Goal: Use online tool/utility: Utilize a website feature to perform a specific function

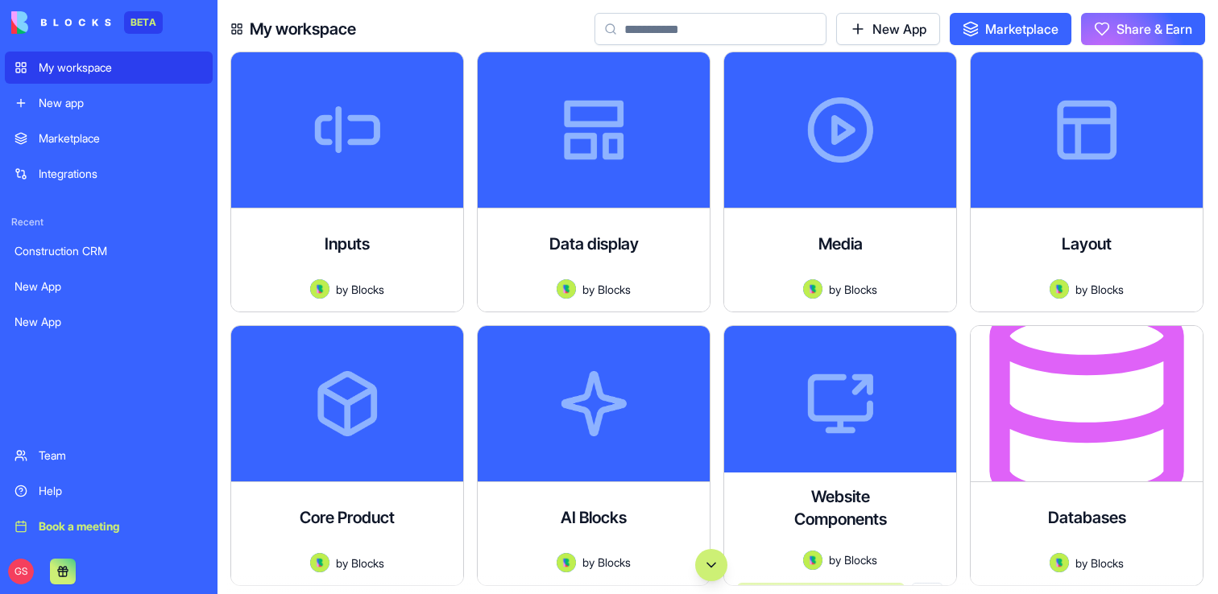
click at [704, 557] on button "Scroll to bottom" at bounding box center [711, 565] width 32 height 32
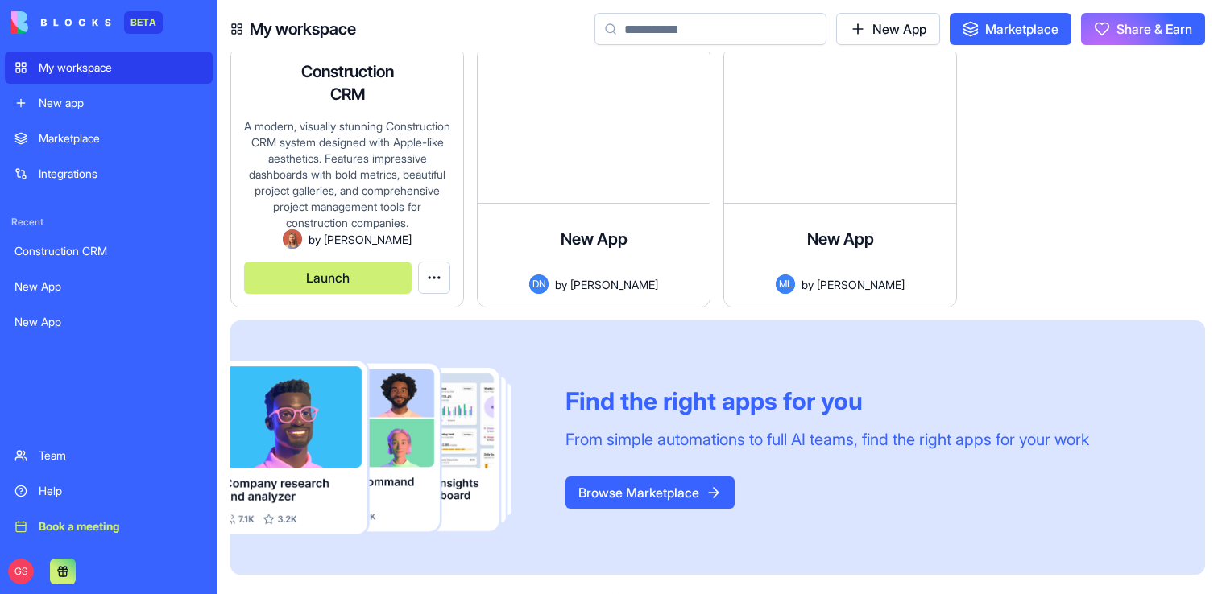
click at [299, 279] on button "Launch" at bounding box center [328, 278] width 168 height 32
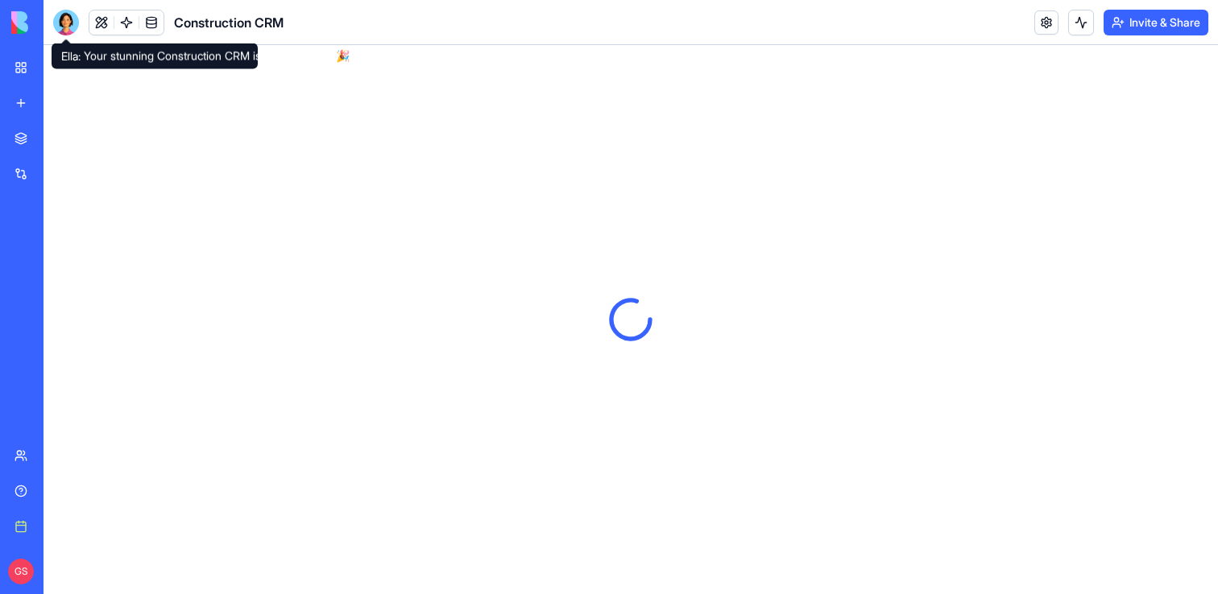
click at [60, 18] on div at bounding box center [66, 23] width 26 height 26
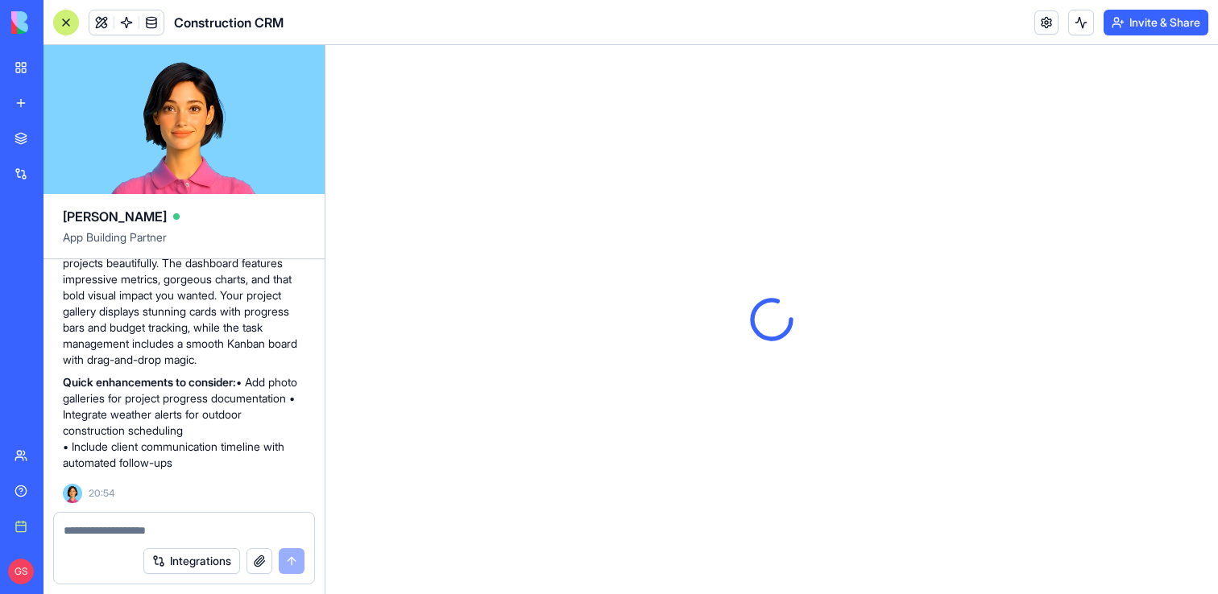
click at [219, 528] on textarea at bounding box center [184, 531] width 241 height 16
type textarea "*"
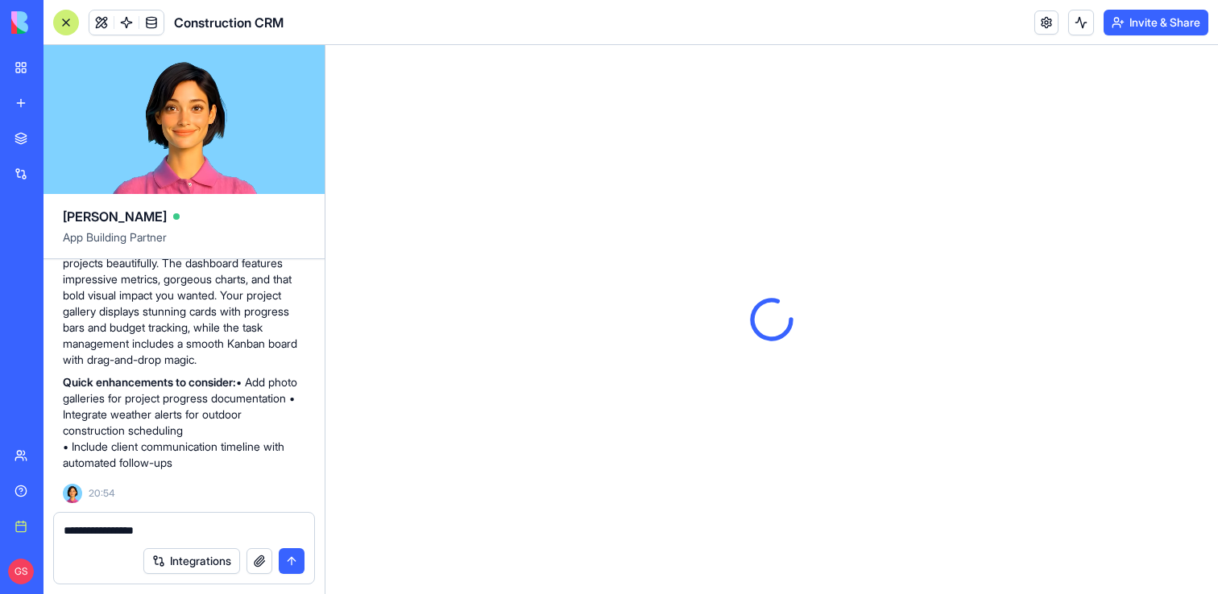
type textarea "**********"
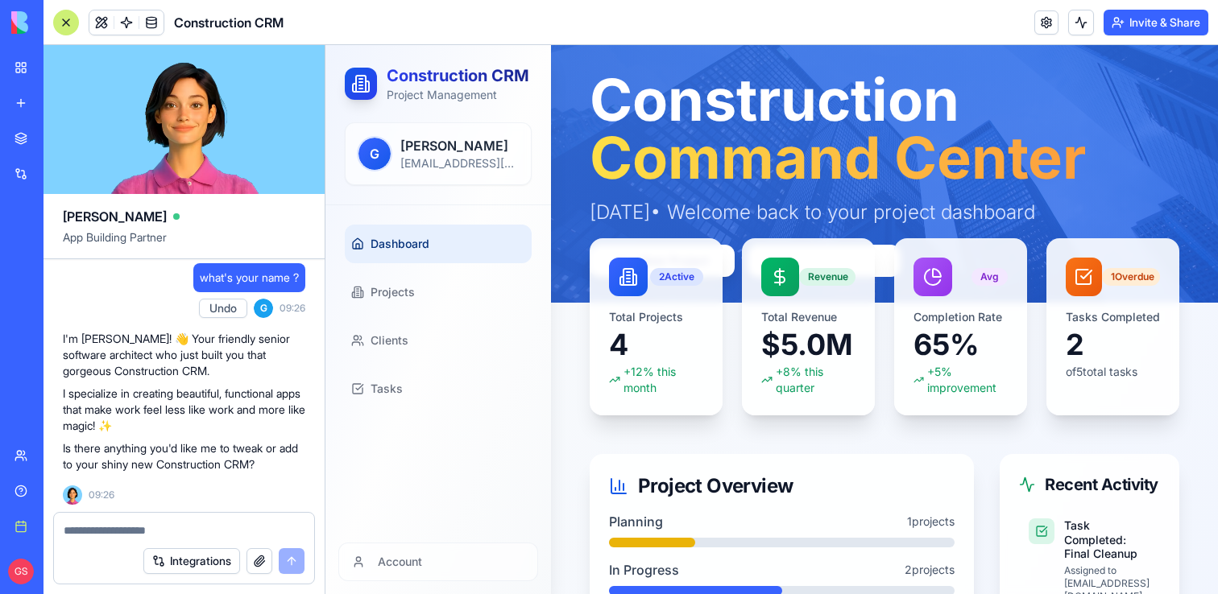
scroll to position [906, 0]
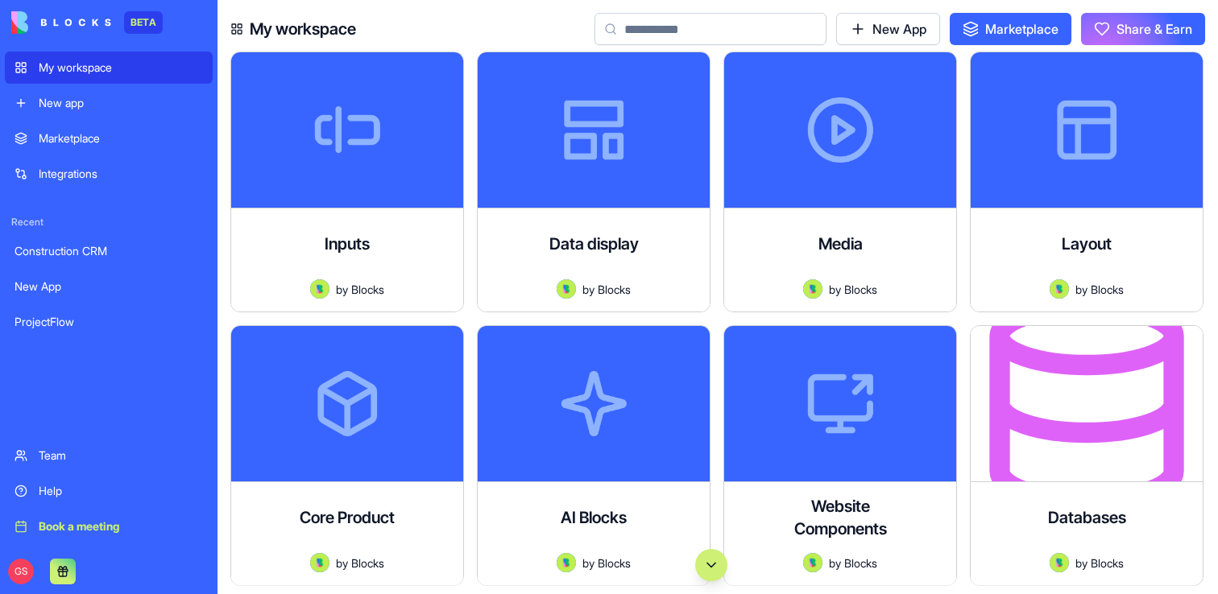
click at [706, 569] on button "Scroll to bottom" at bounding box center [711, 565] width 32 height 32
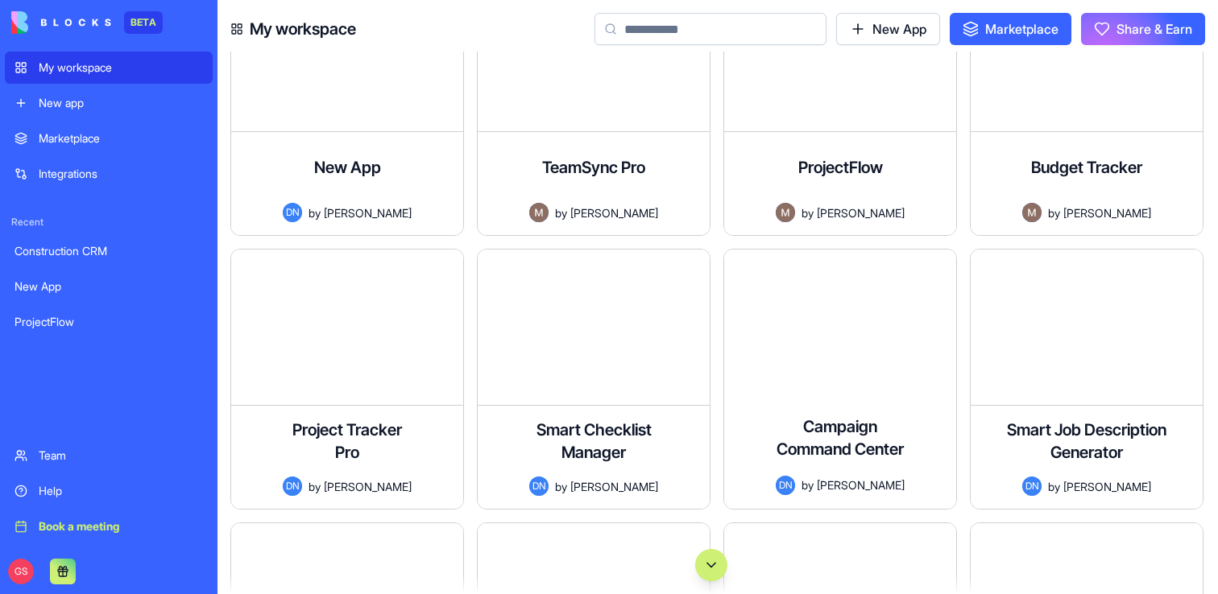
scroll to position [117006, 0]
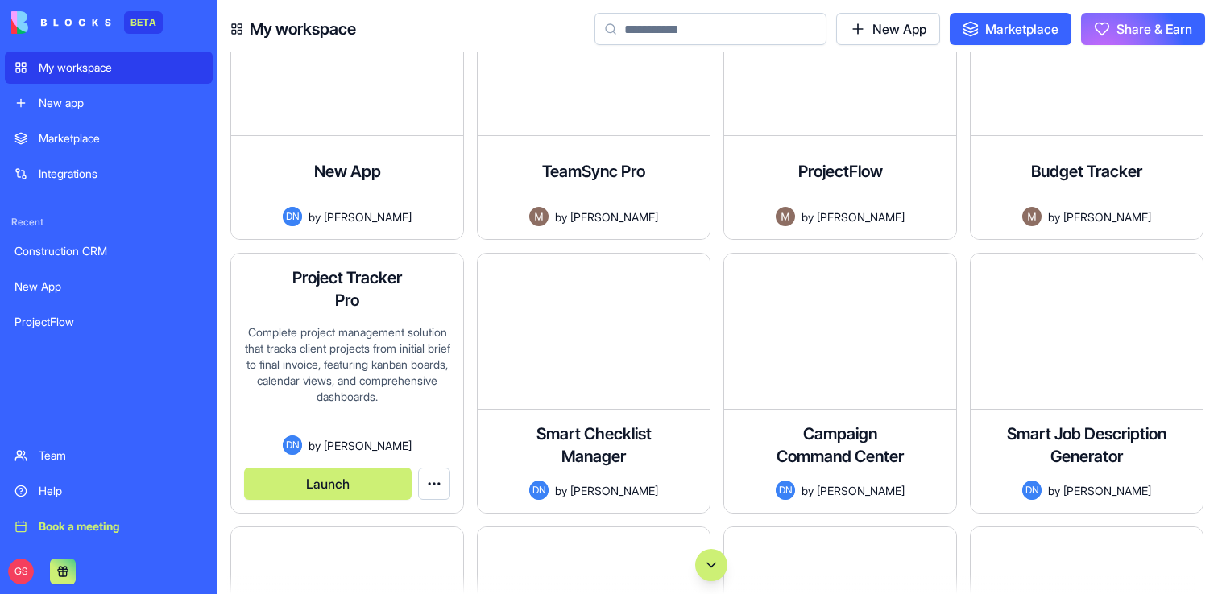
click at [329, 480] on button "Launch" at bounding box center [328, 484] width 168 height 32
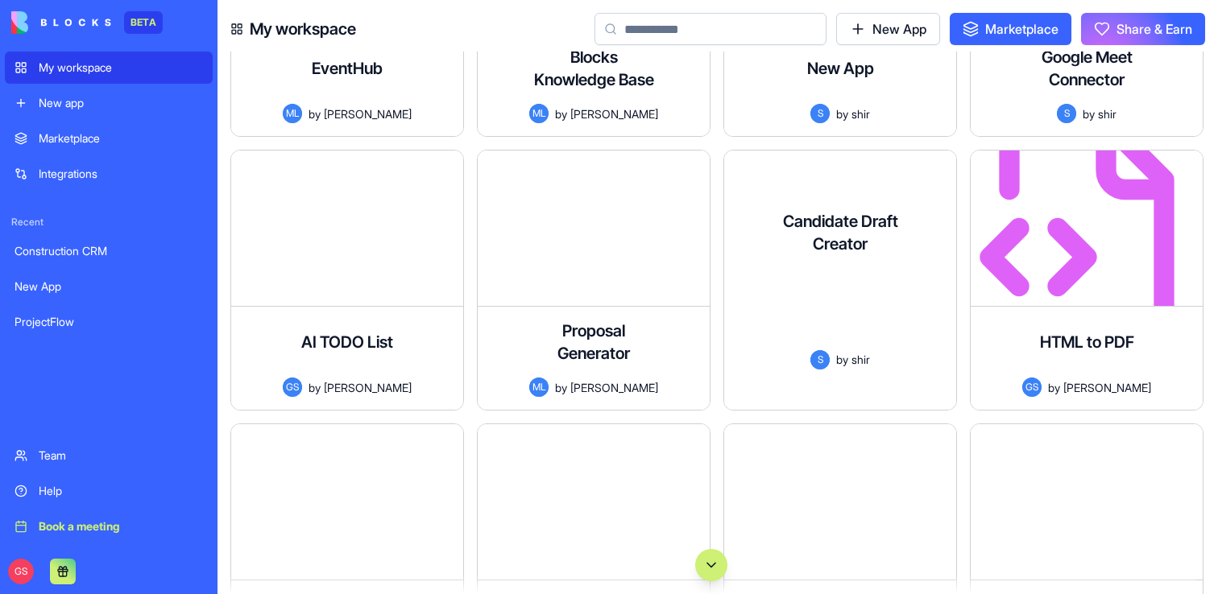
scroll to position [116545, 0]
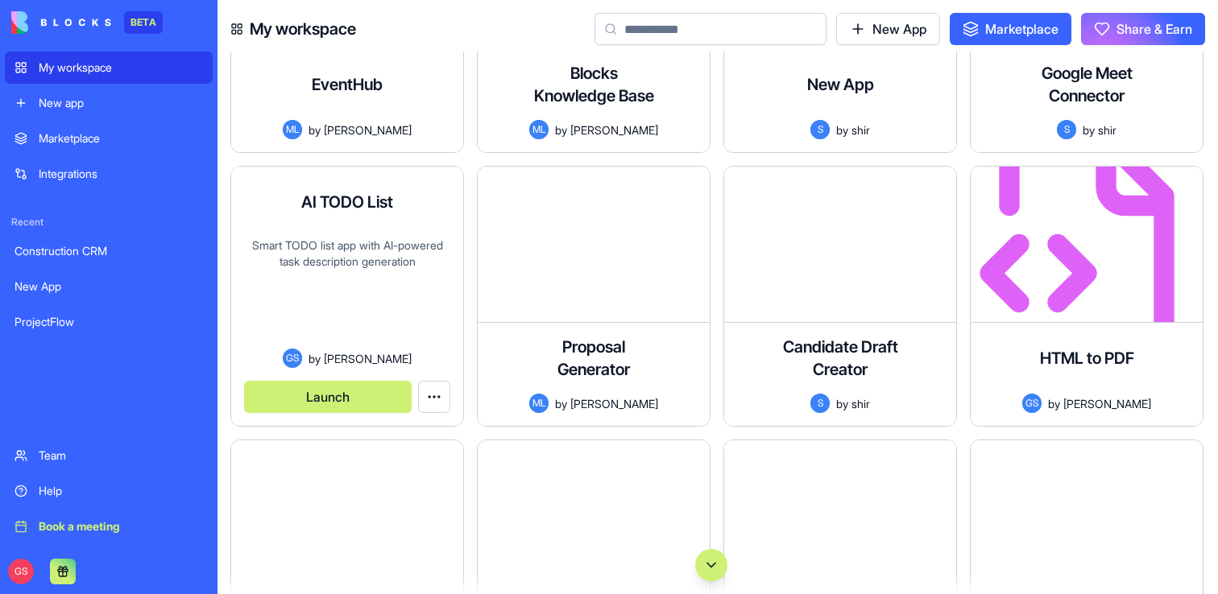
click at [364, 400] on button "Launch" at bounding box center [328, 397] width 168 height 32
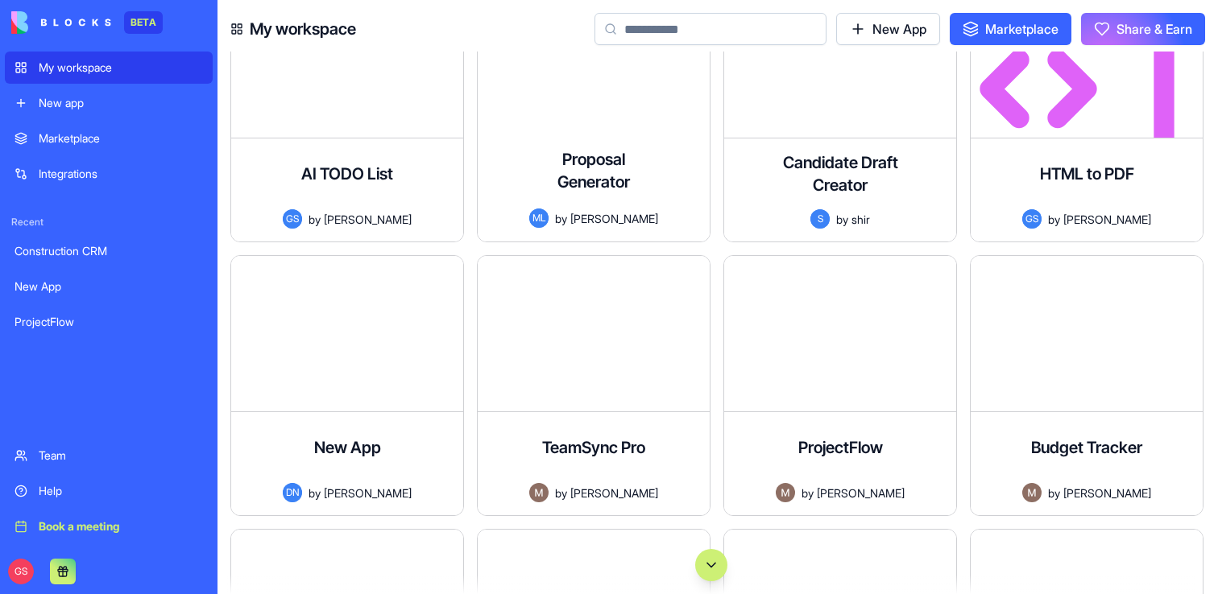
scroll to position [116731, 0]
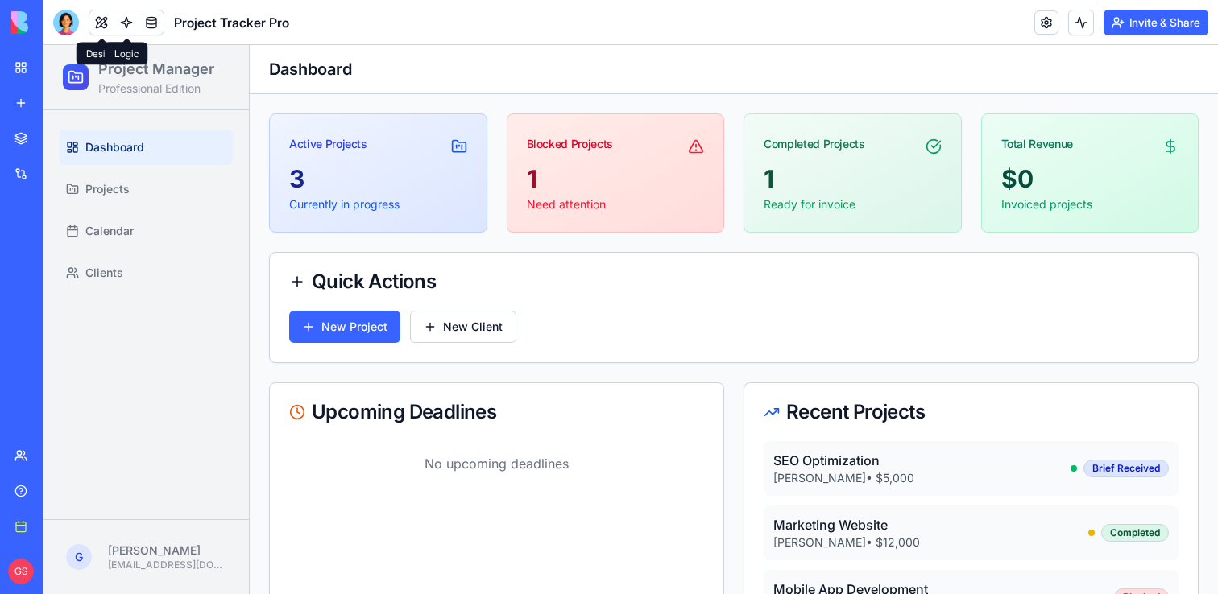
click at [121, 19] on link at bounding box center [126, 22] width 24 height 24
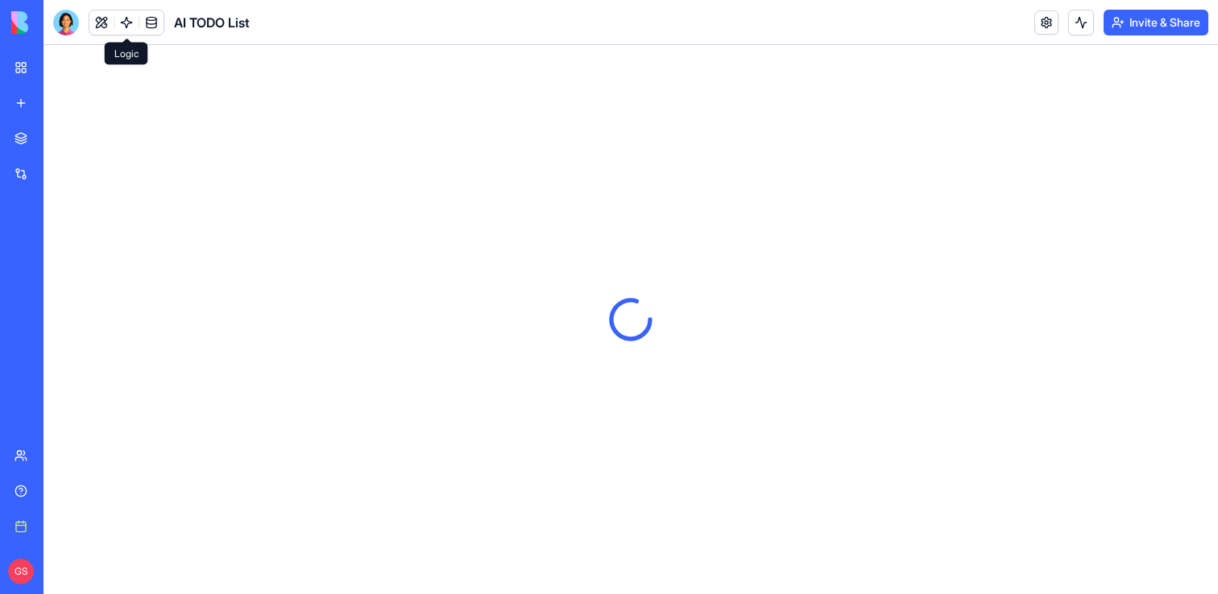
click at [121, 19] on link at bounding box center [126, 22] width 24 height 24
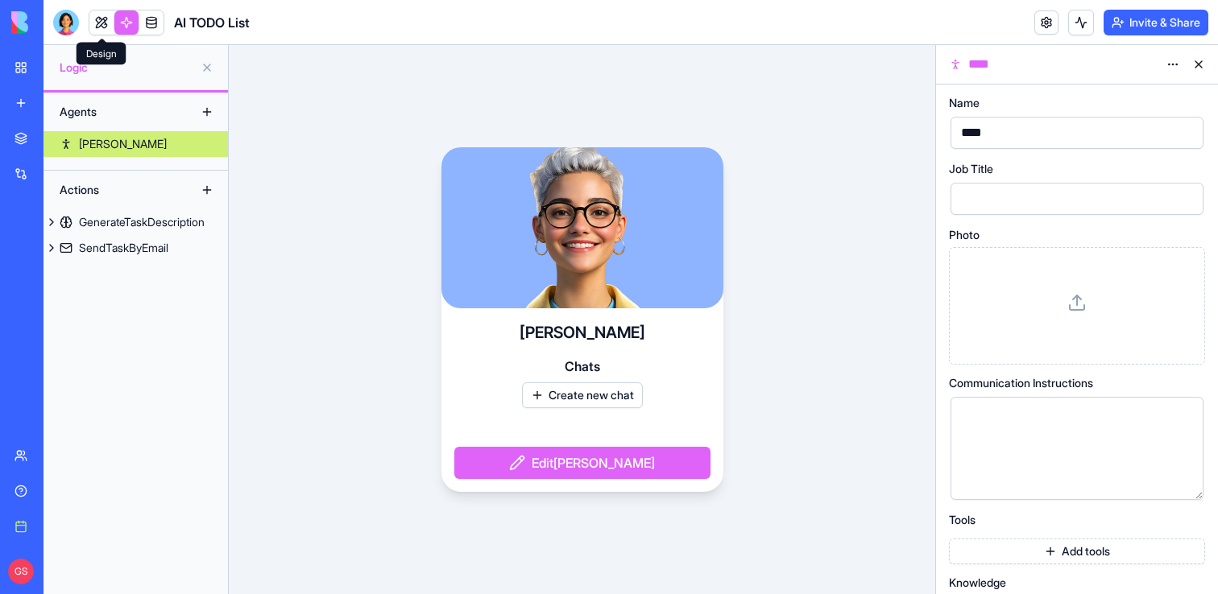
click at [96, 19] on link at bounding box center [101, 22] width 24 height 24
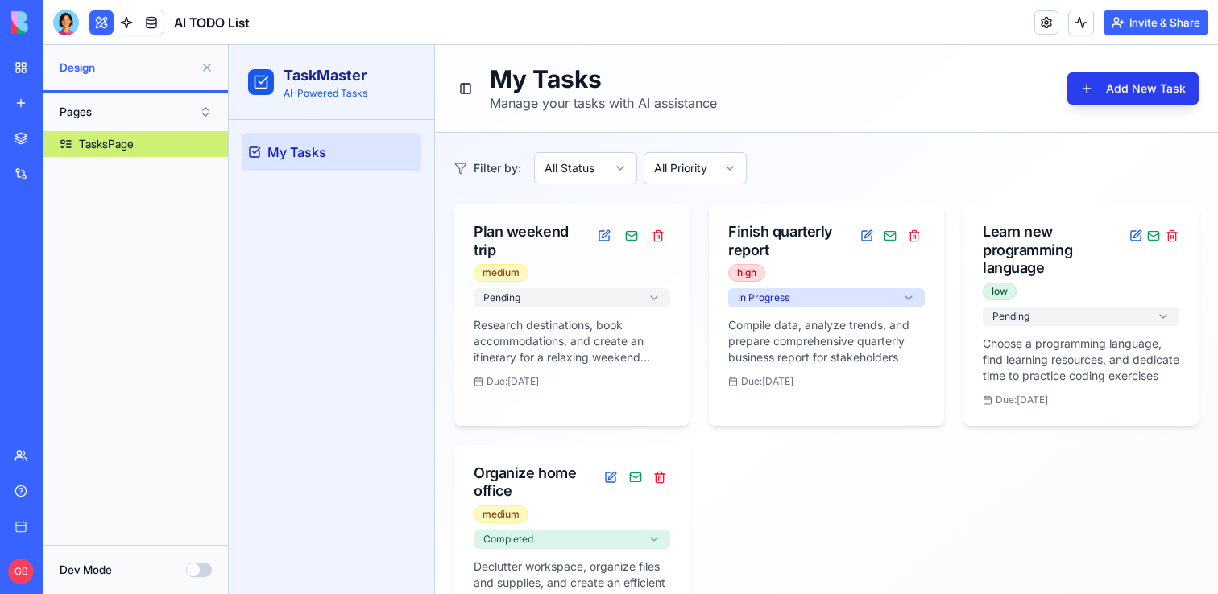
click at [1195, 85] on button "Add New Task" at bounding box center [1132, 88] width 131 height 32
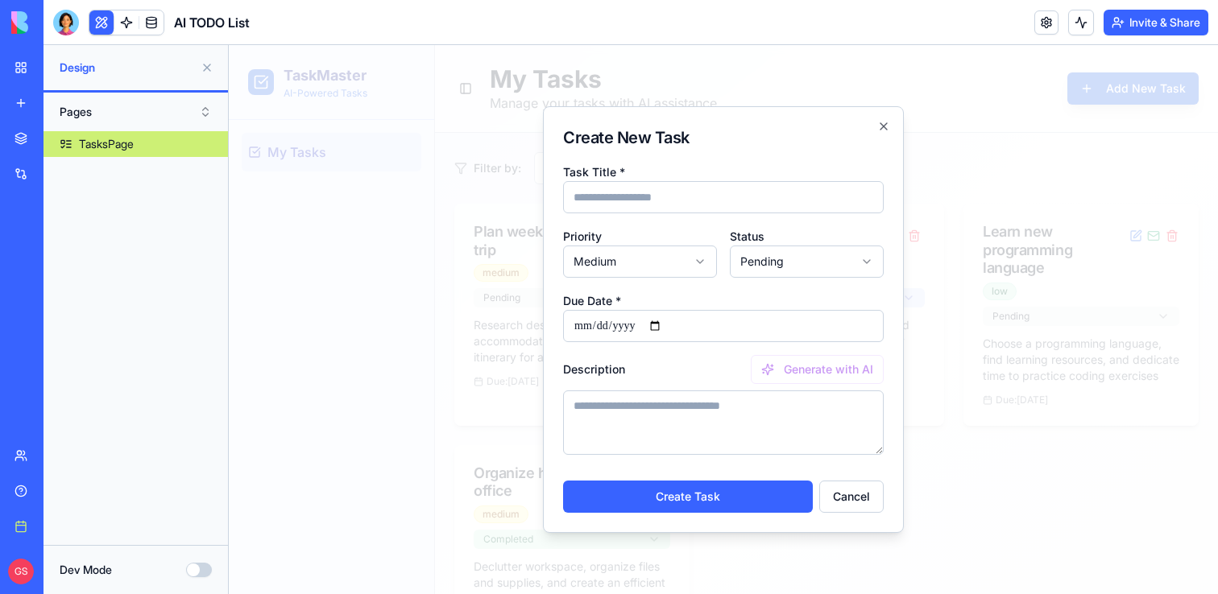
click at [690, 203] on input "Task Title *" at bounding box center [723, 197] width 321 height 32
type input "**********"
click at [818, 368] on button "Generate with AI" at bounding box center [817, 369] width 133 height 29
type textarea "**********"
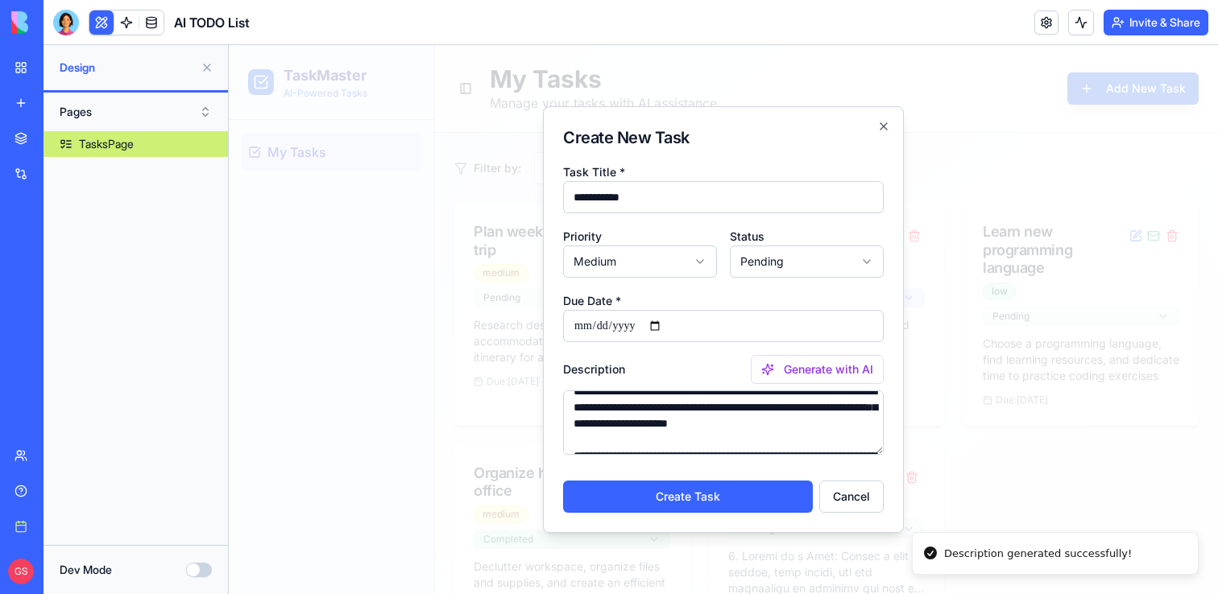
scroll to position [188, 0]
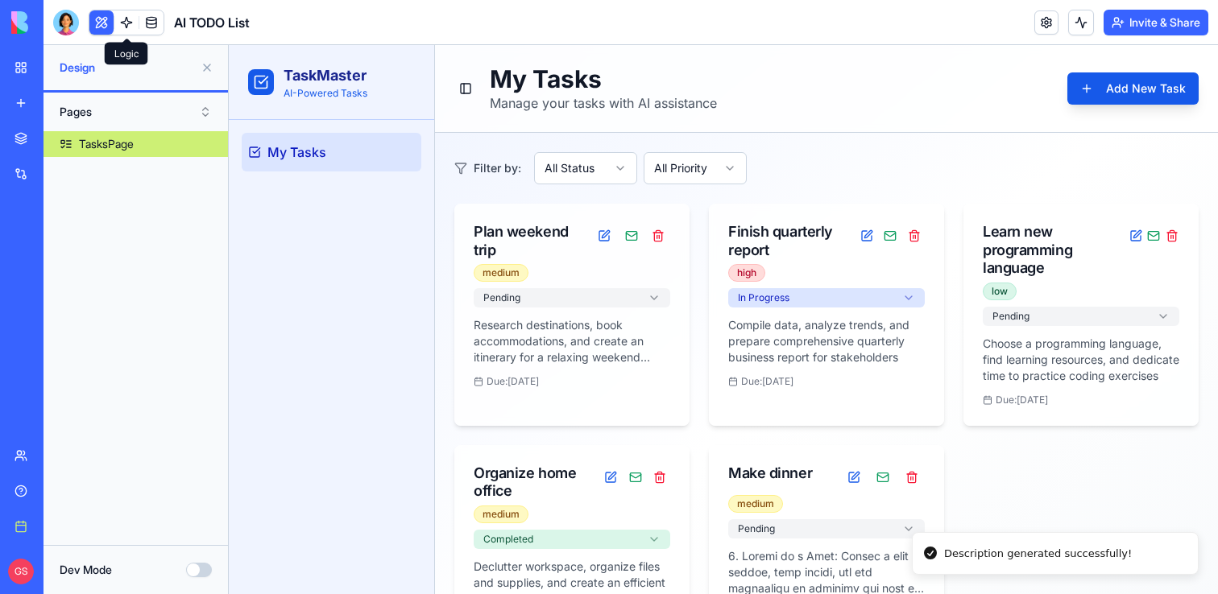
click at [127, 21] on link at bounding box center [126, 22] width 24 height 24
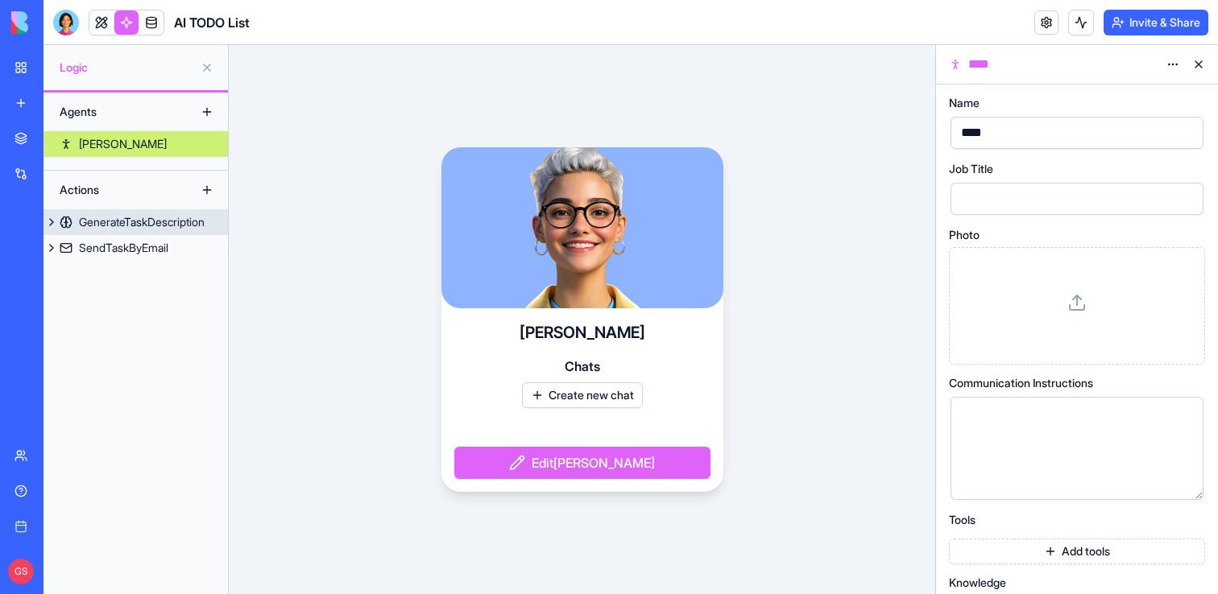
click at [180, 224] on div "GenerateTaskDescription" at bounding box center [142, 222] width 126 height 16
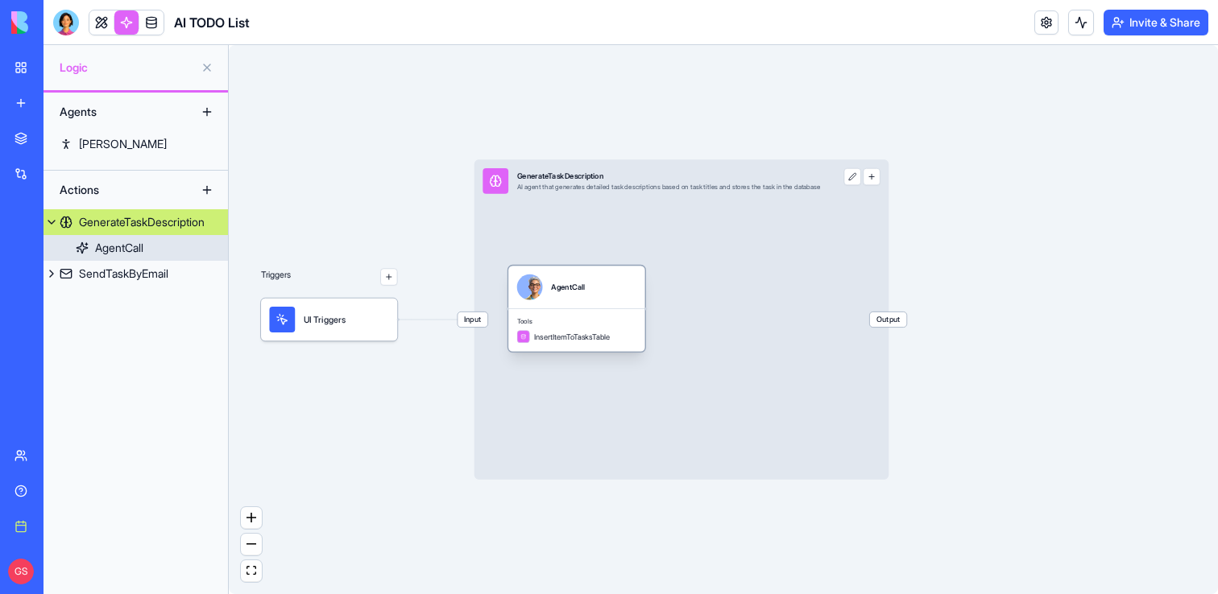
click at [584, 290] on div "AgentCall" at bounding box center [568, 287] width 34 height 10
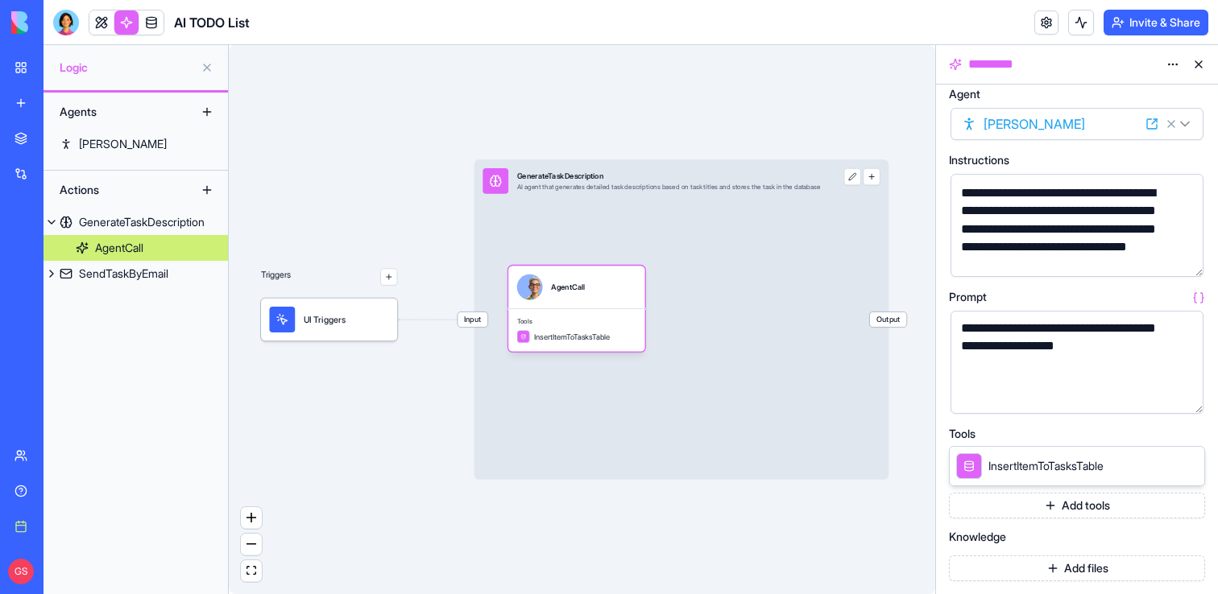
scroll to position [89, 0]
click at [1021, 409] on div "**********" at bounding box center [1076, 362] width 253 height 103
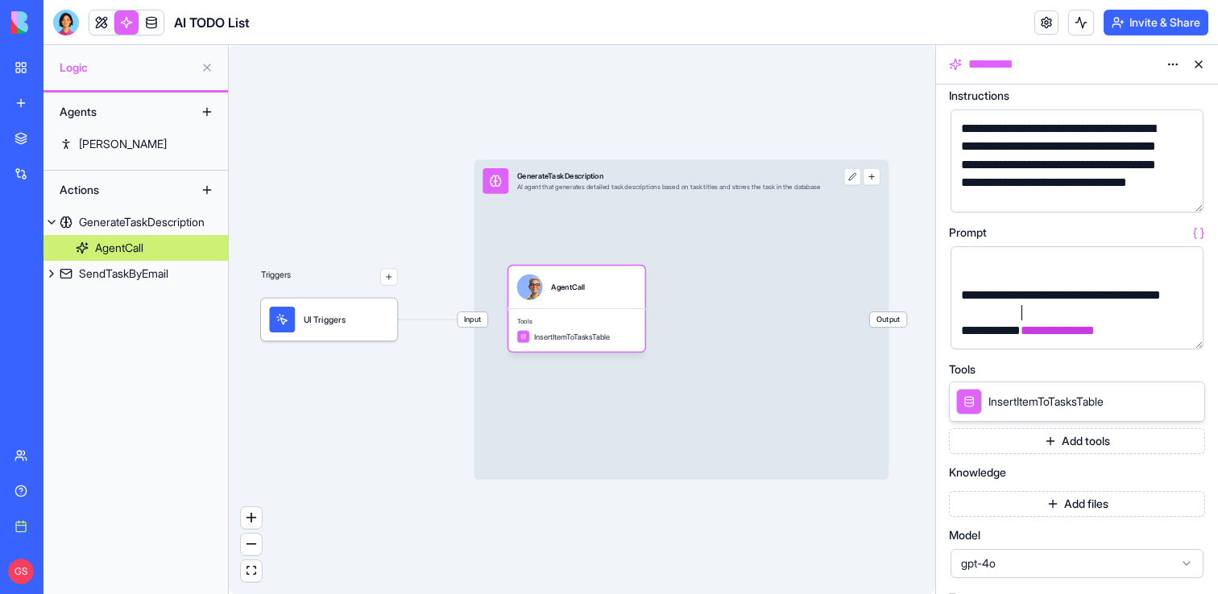
scroll to position [267, 0]
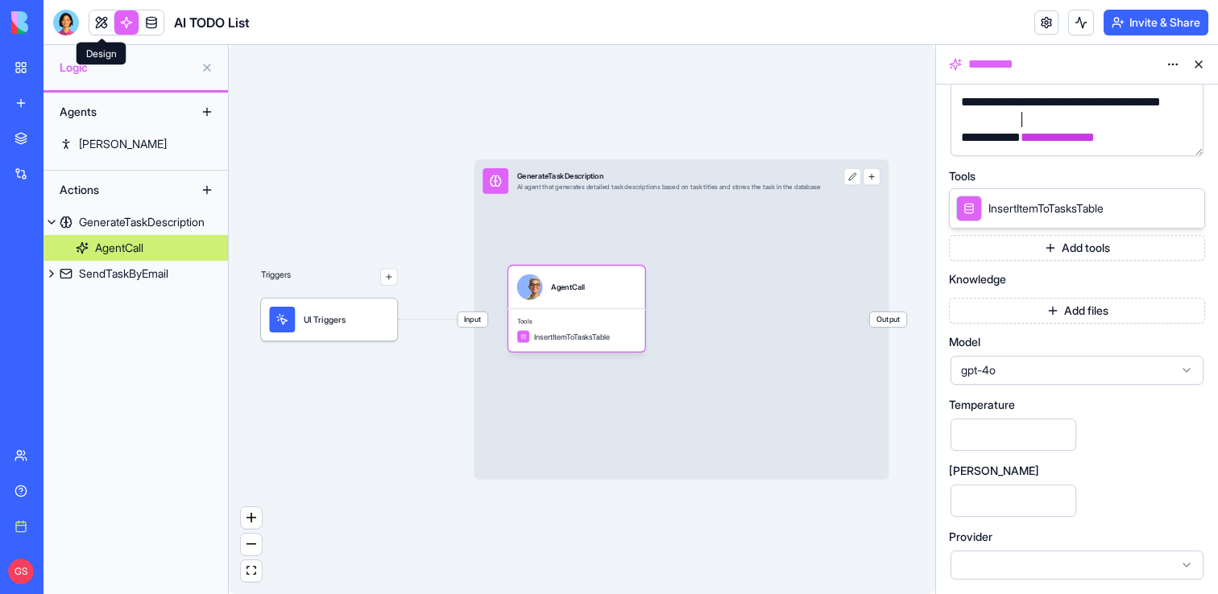
click at [97, 31] on link at bounding box center [101, 22] width 24 height 24
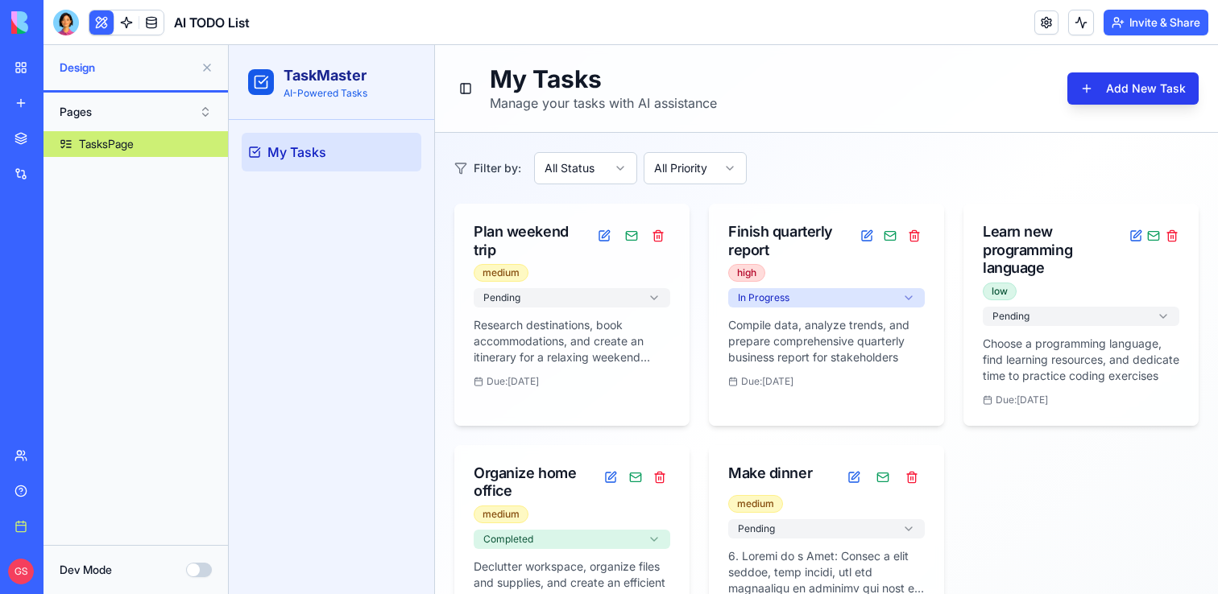
click at [1194, 92] on button "Add New Task" at bounding box center [1132, 88] width 131 height 32
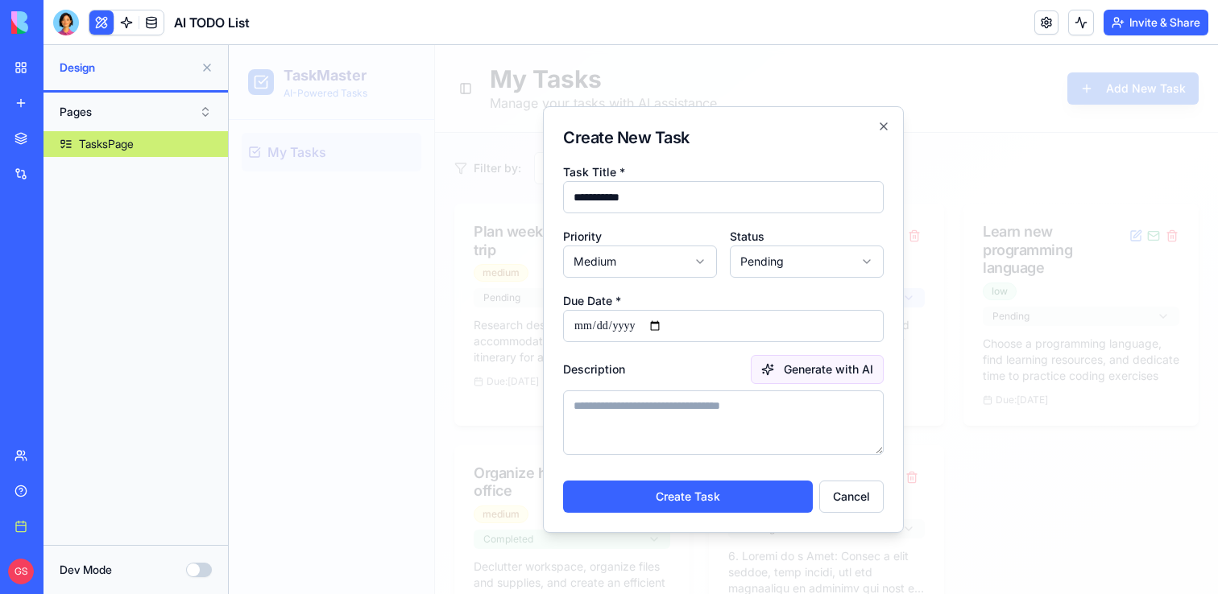
type input "**********"
click at [813, 362] on button "Generate with AI" at bounding box center [817, 369] width 133 height 29
type textarea "**********"
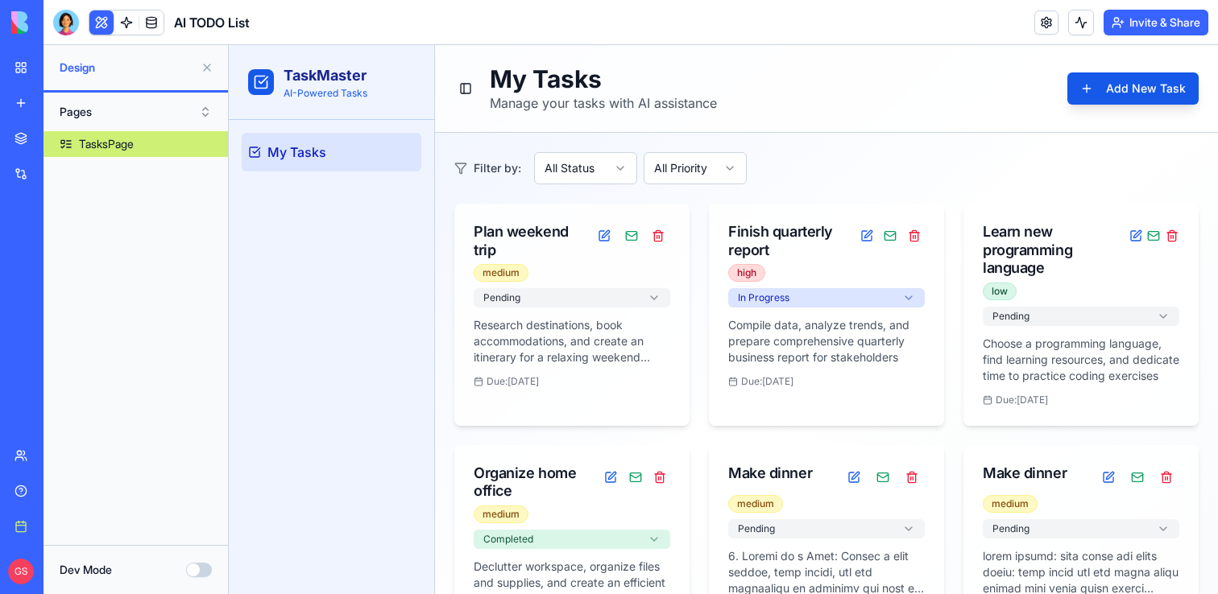
click at [122, 10] on link at bounding box center [126, 22] width 24 height 24
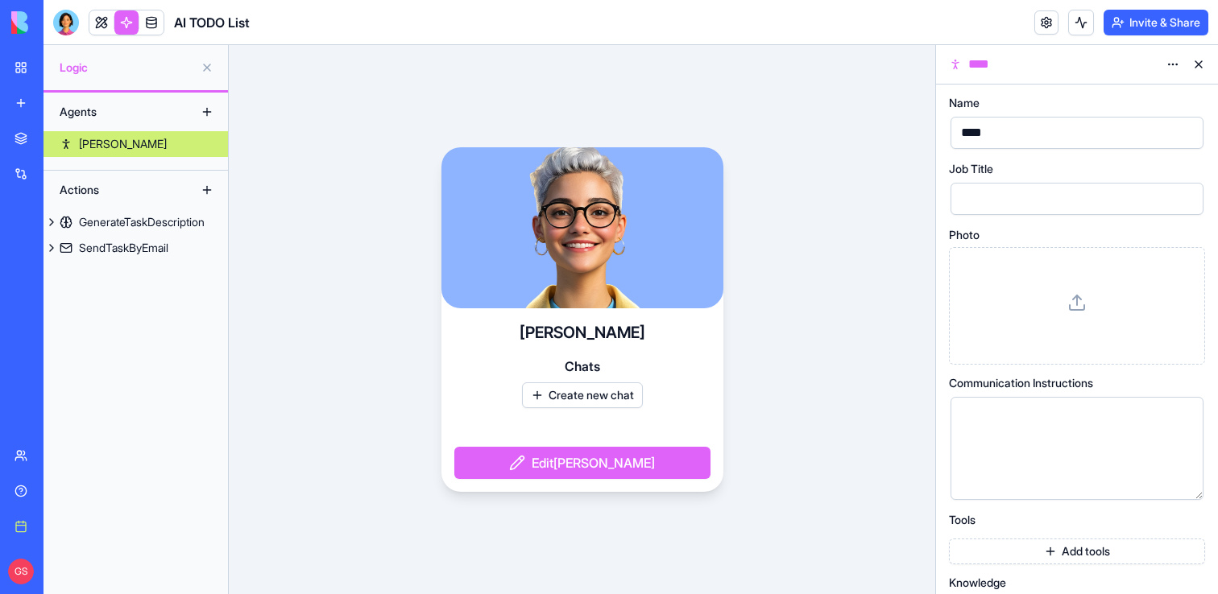
click at [118, 135] on link "Jane" at bounding box center [135, 144] width 184 height 26
click at [17, 27] on img at bounding box center [61, 22] width 100 height 23
click at [69, 15] on img at bounding box center [61, 22] width 100 height 23
click at [62, 23] on img at bounding box center [61, 22] width 100 height 23
click at [60, 95] on div "New app" at bounding box center [49, 103] width 21 height 16
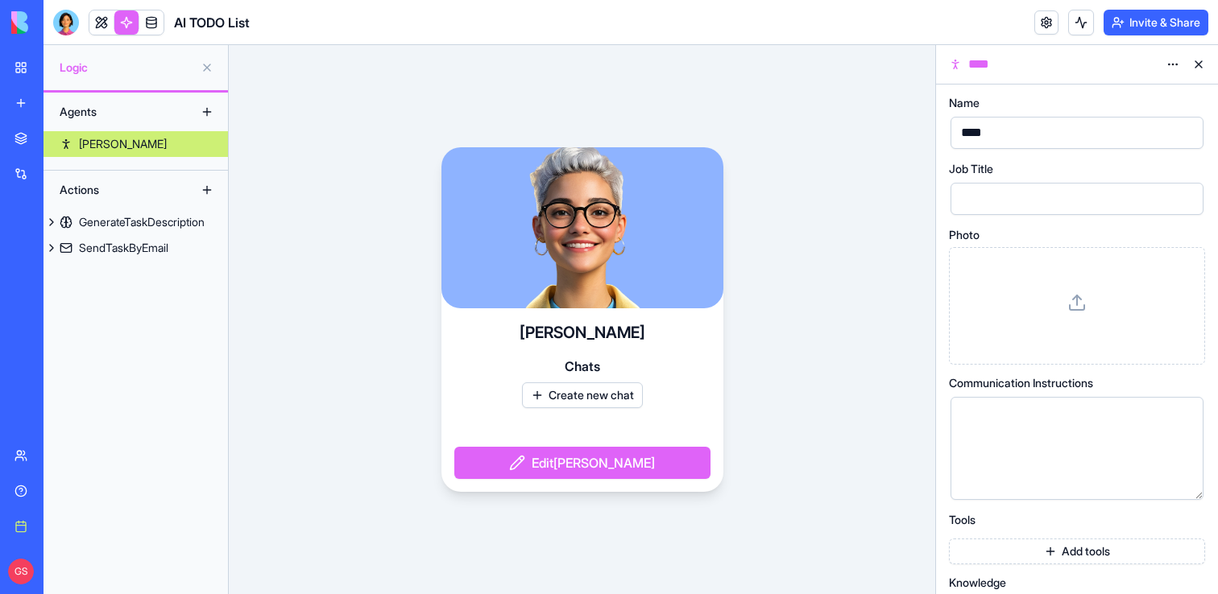
click at [60, 64] on div "My workspace" at bounding box center [49, 68] width 21 height 16
click at [497, 71] on div "Jane Chats Create new chat Edit Jane" at bounding box center [582, 319] width 706 height 549
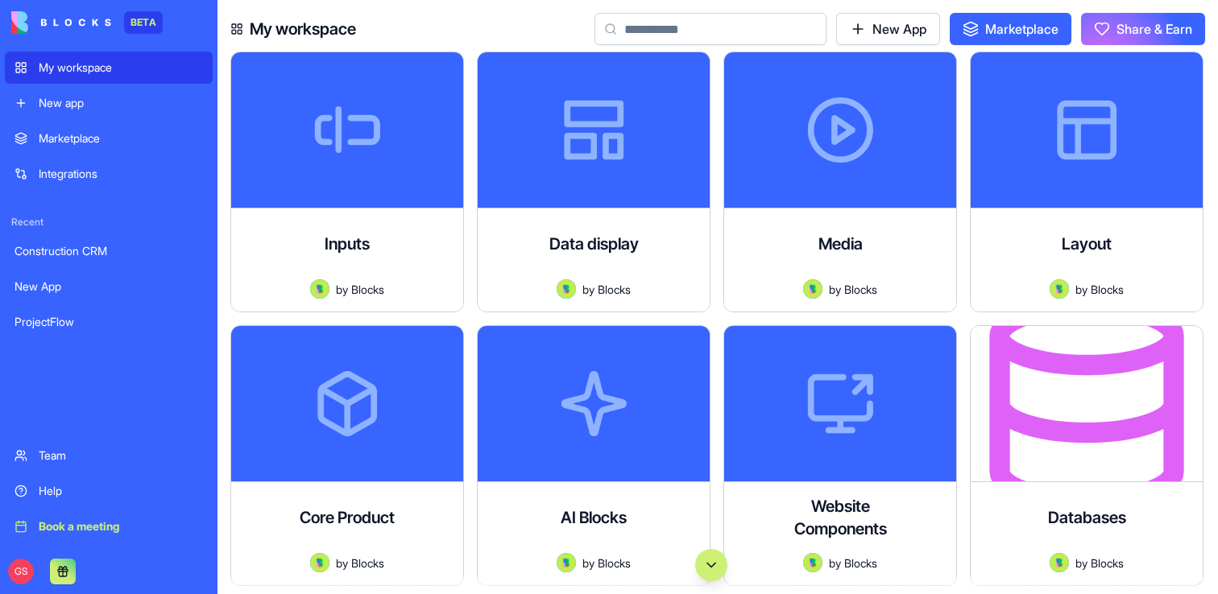
click at [776, 37] on input at bounding box center [710, 29] width 232 height 32
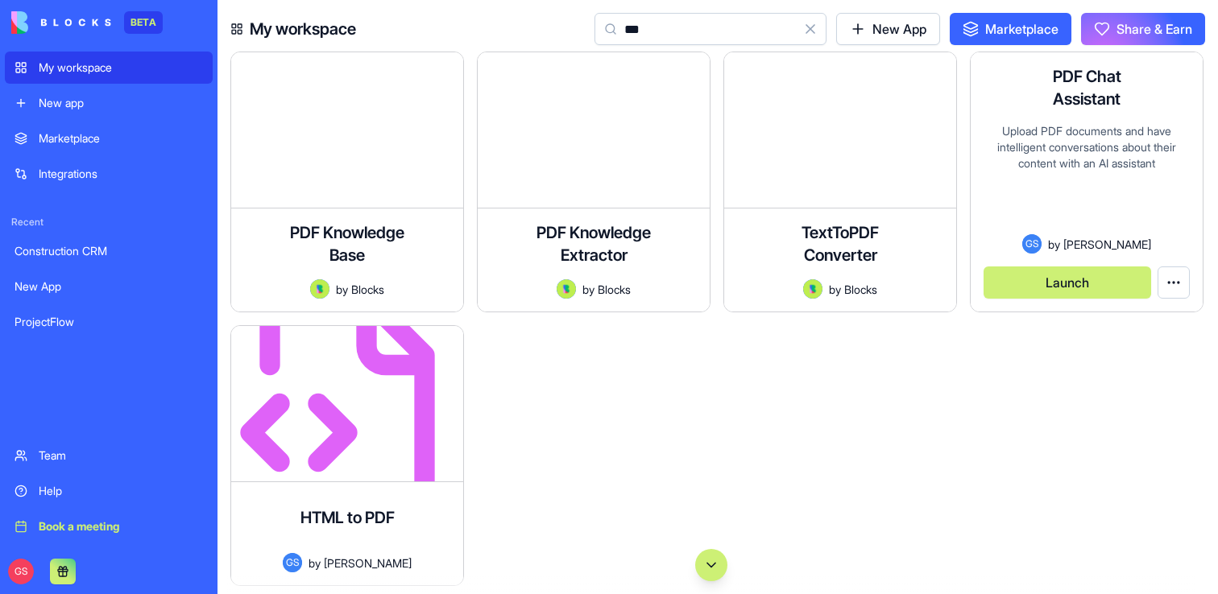
type input "***"
click at [1039, 277] on button "Launch" at bounding box center [1067, 283] width 168 height 32
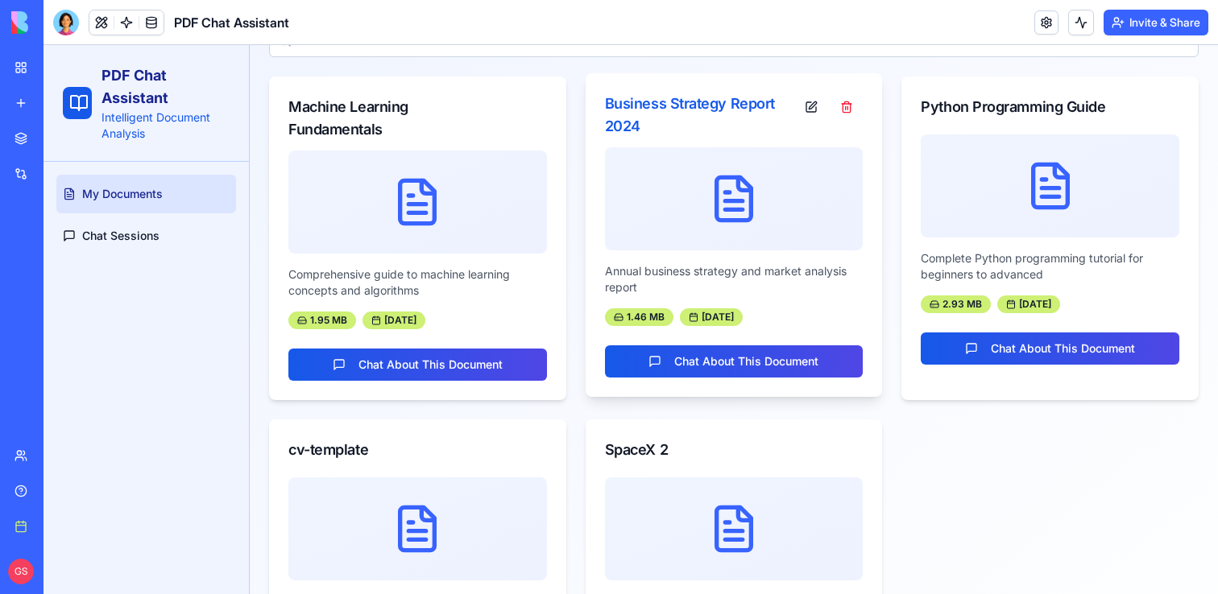
scroll to position [246, 0]
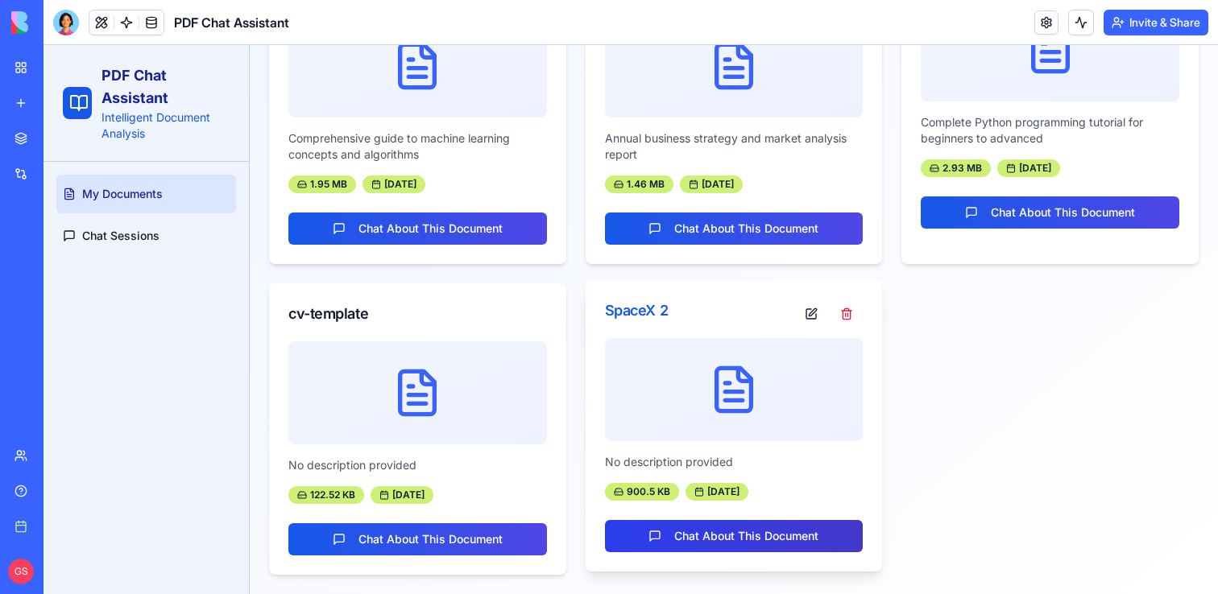
click at [762, 532] on link "Chat About This Document" at bounding box center [734, 536] width 259 height 32
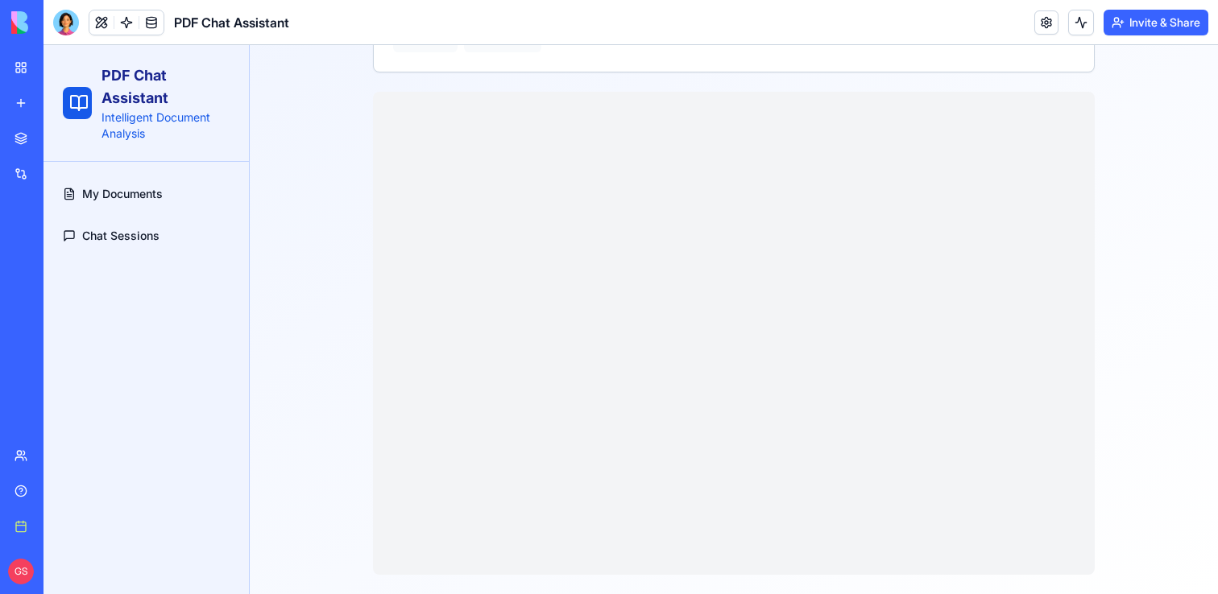
scroll to position [159, 0]
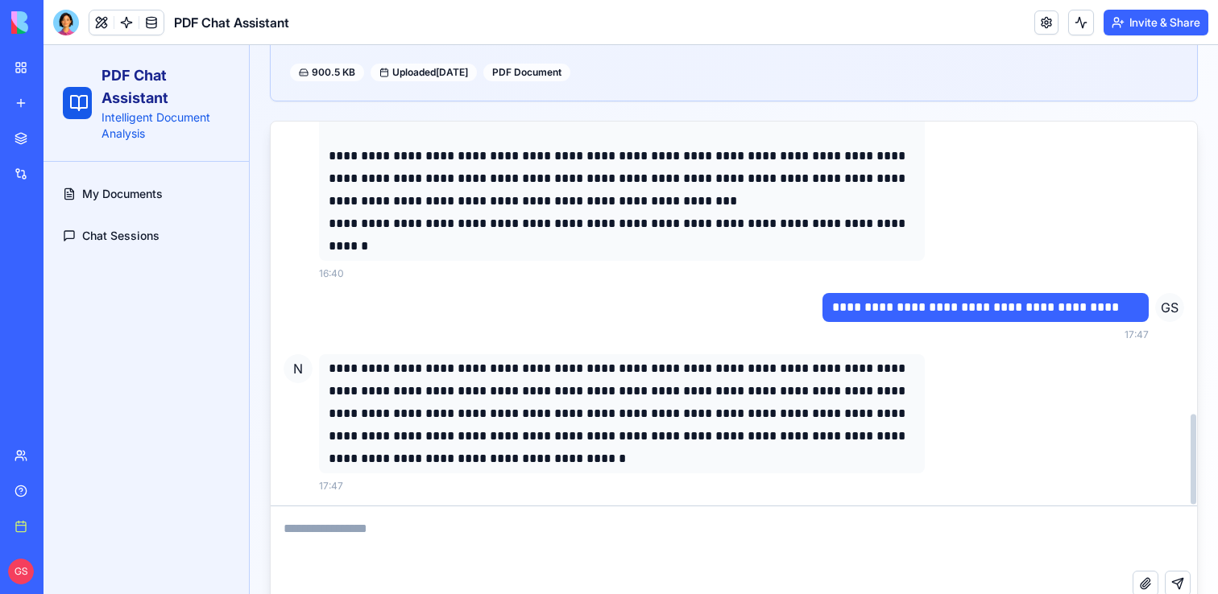
scroll to position [284, 0]
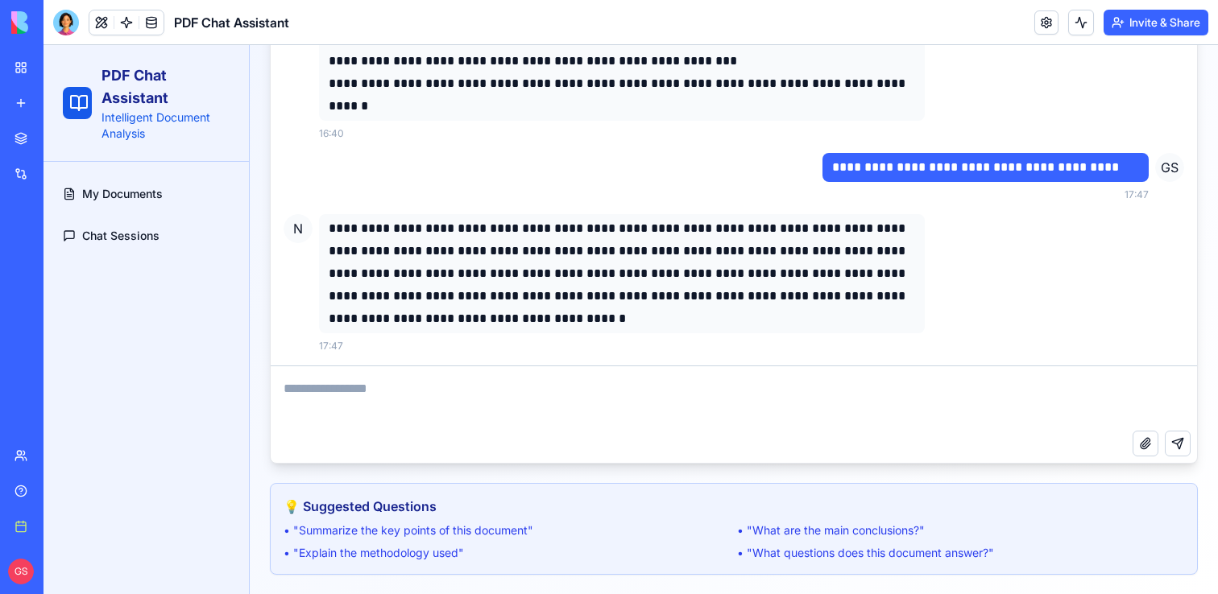
click at [382, 388] on textarea at bounding box center [734, 398] width 926 height 64
type textarea "**********"
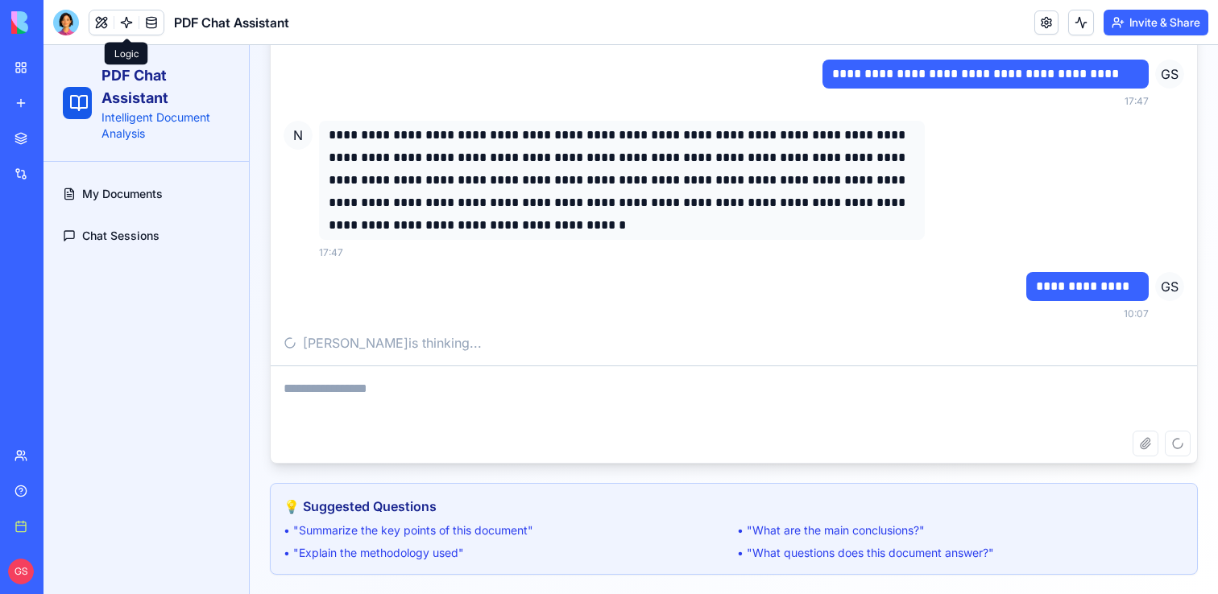
click at [125, 19] on link at bounding box center [126, 22] width 24 height 24
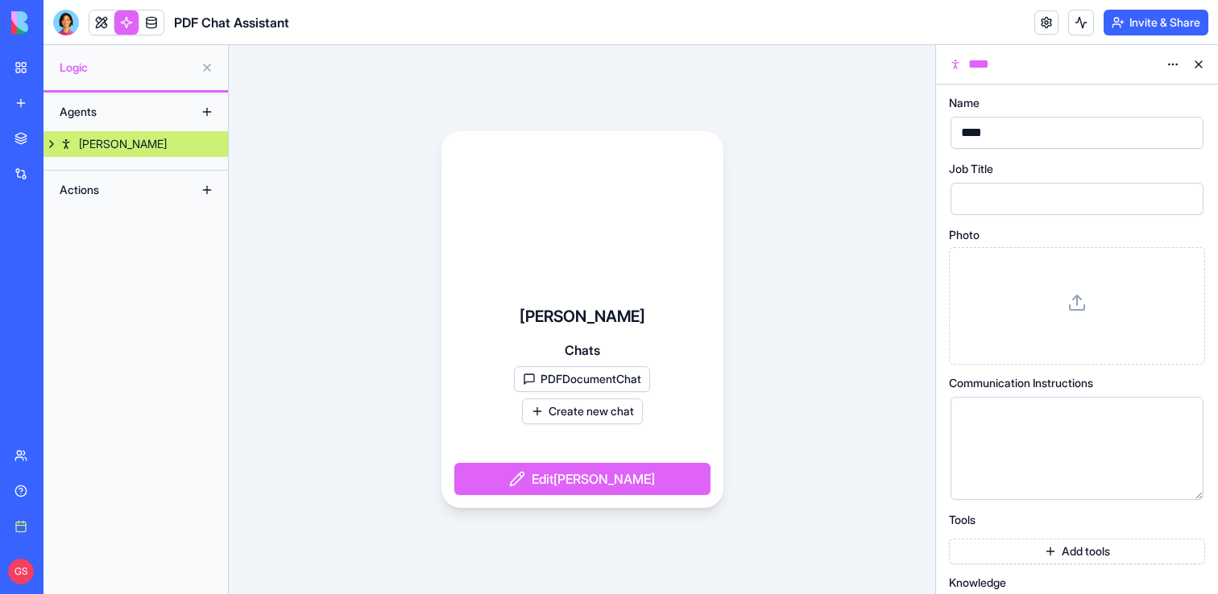
scroll to position [46, 0]
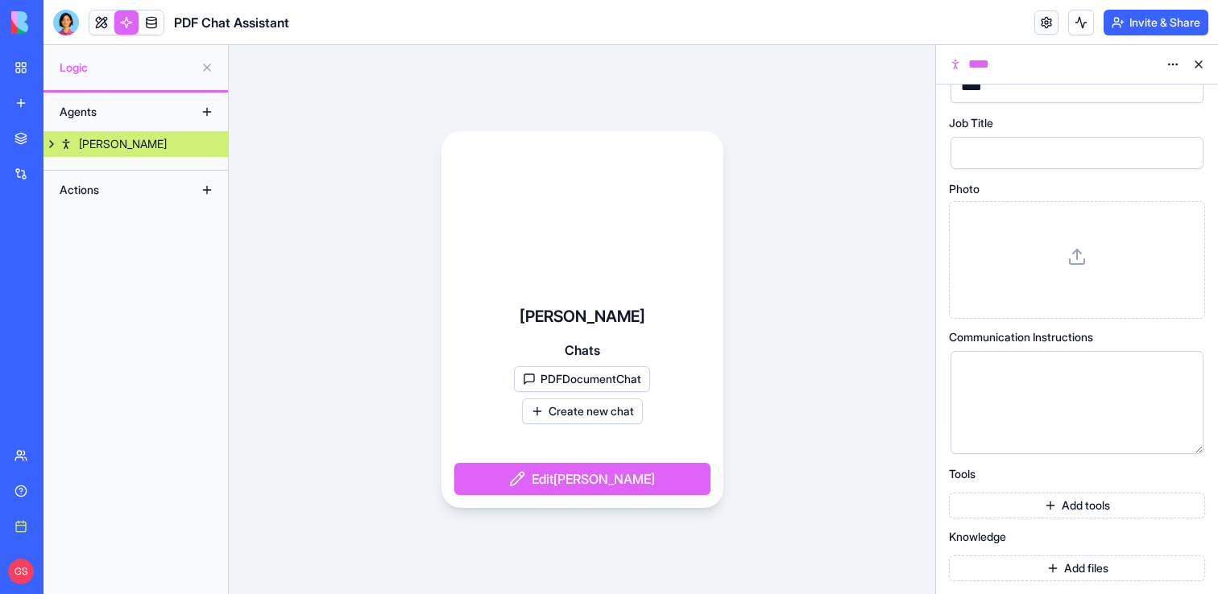
click at [599, 380] on button "PDFDocumentChat" at bounding box center [582, 379] width 136 height 26
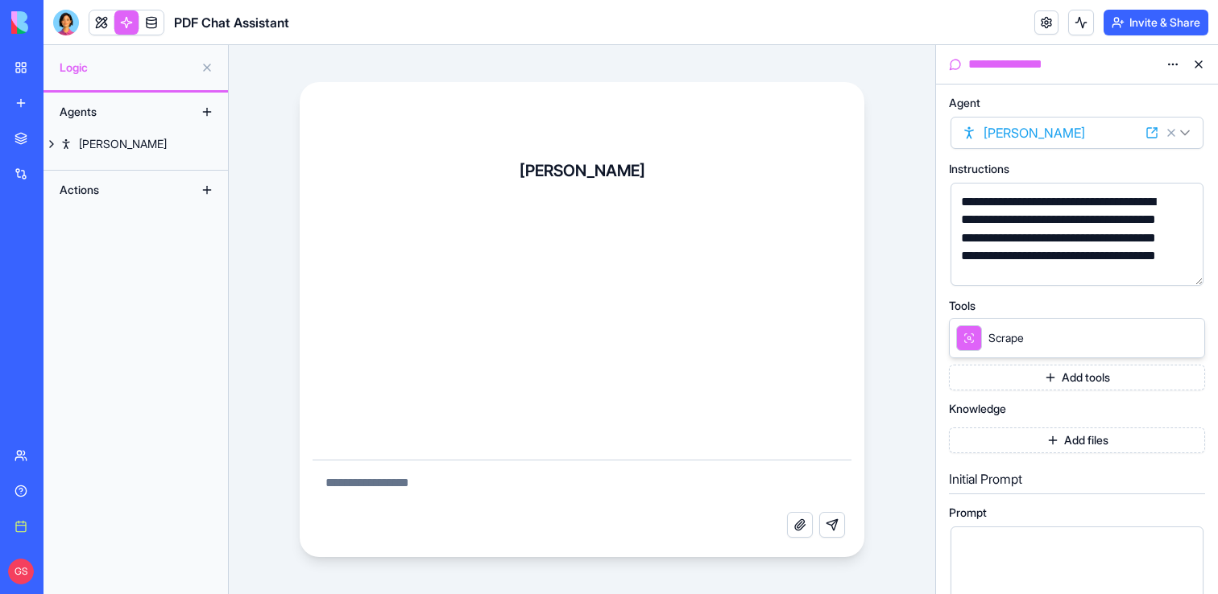
click at [582, 496] on textarea at bounding box center [583, 487] width 540 height 52
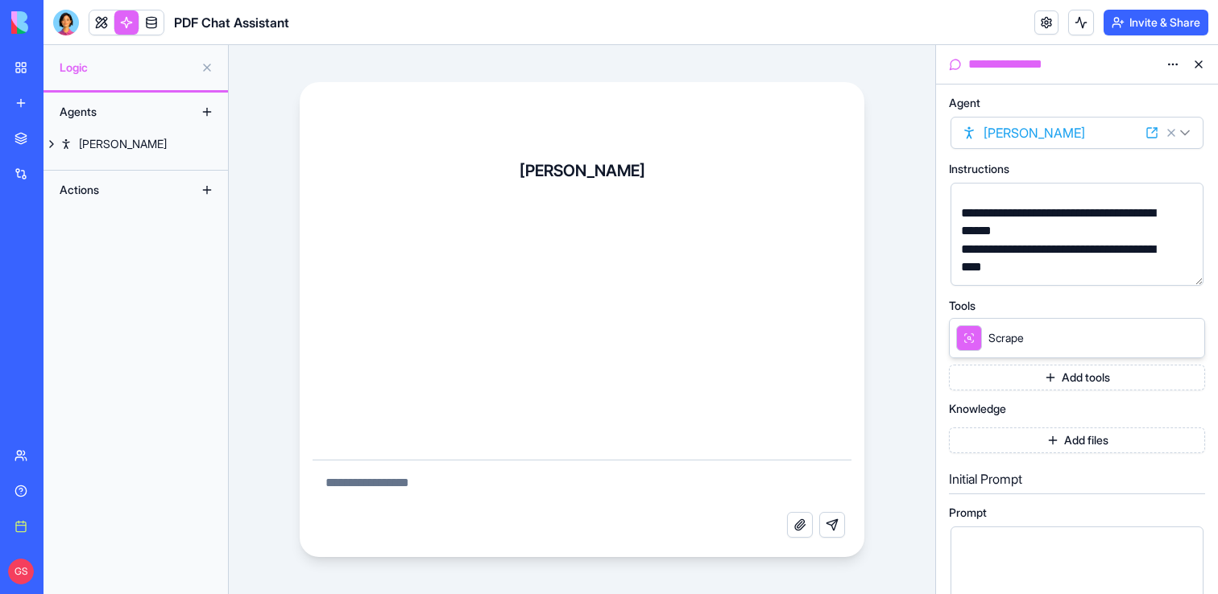
scroll to position [114, 0]
click at [991, 126] on html "**********" at bounding box center [609, 297] width 1218 height 594
click at [993, 101] on html "**********" at bounding box center [609, 297] width 1218 height 594
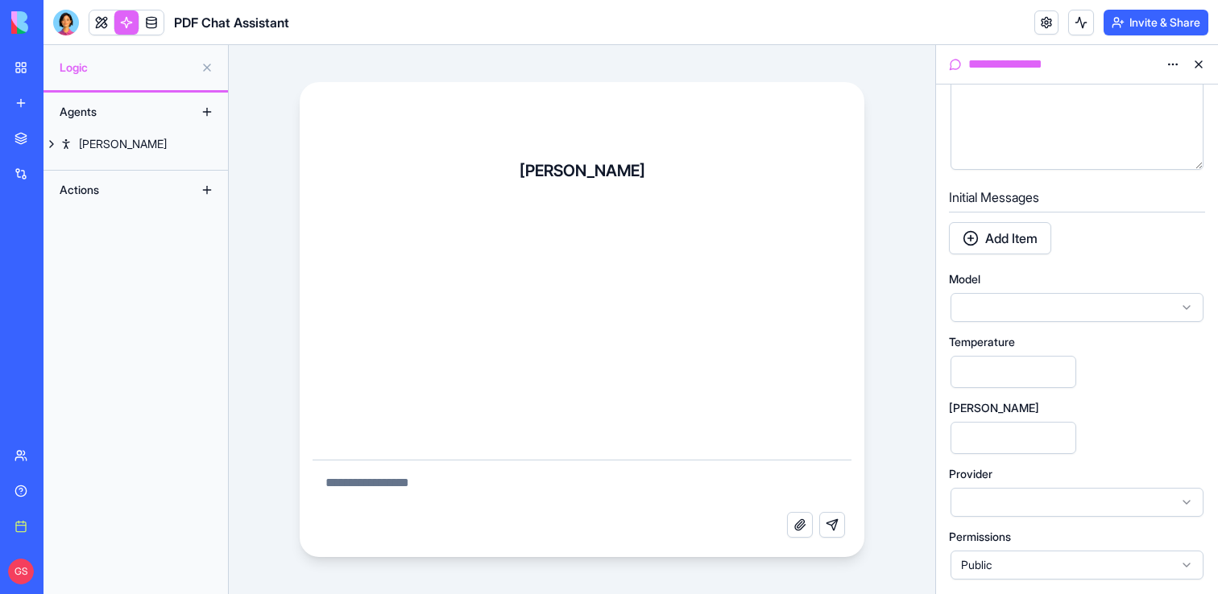
scroll to position [0, 0]
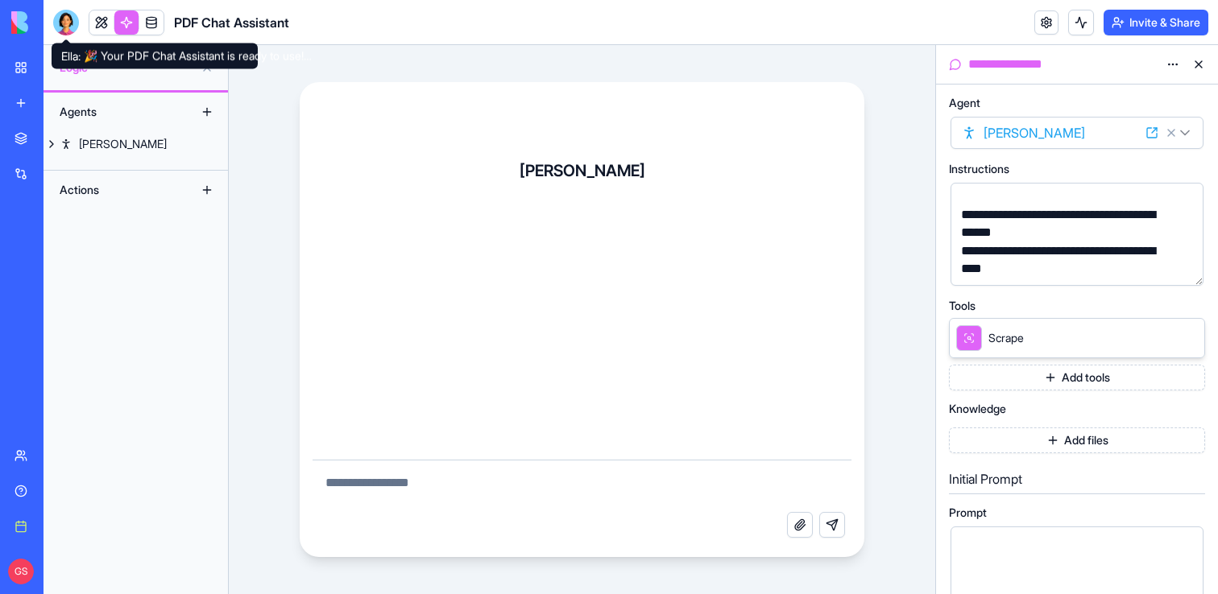
click at [69, 18] on div at bounding box center [66, 23] width 26 height 26
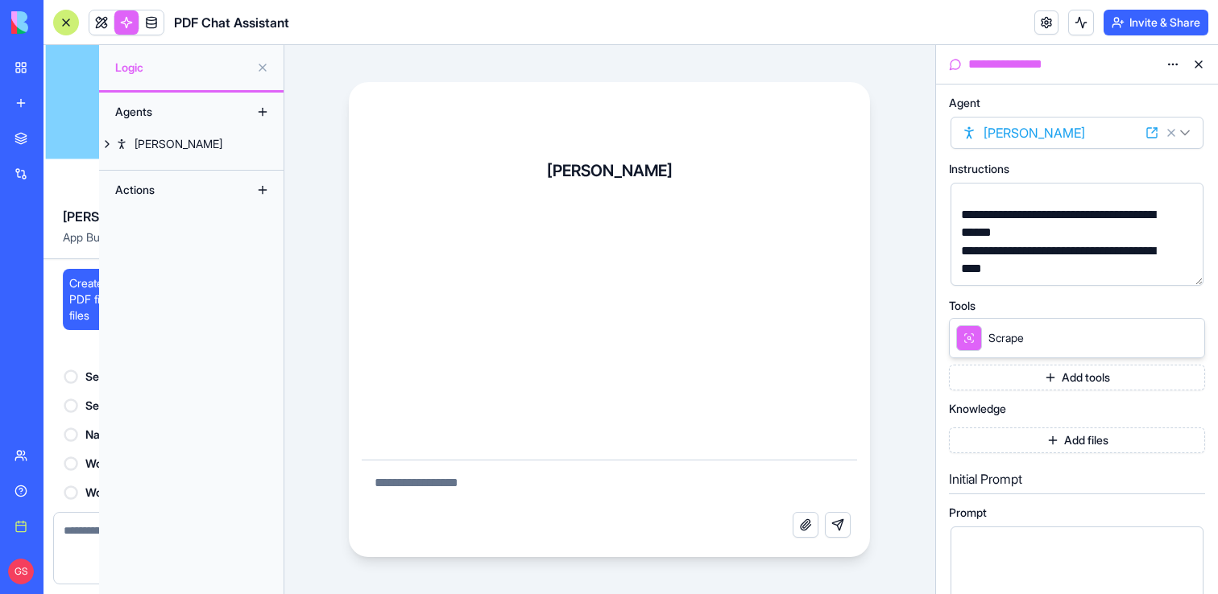
scroll to position [265, 0]
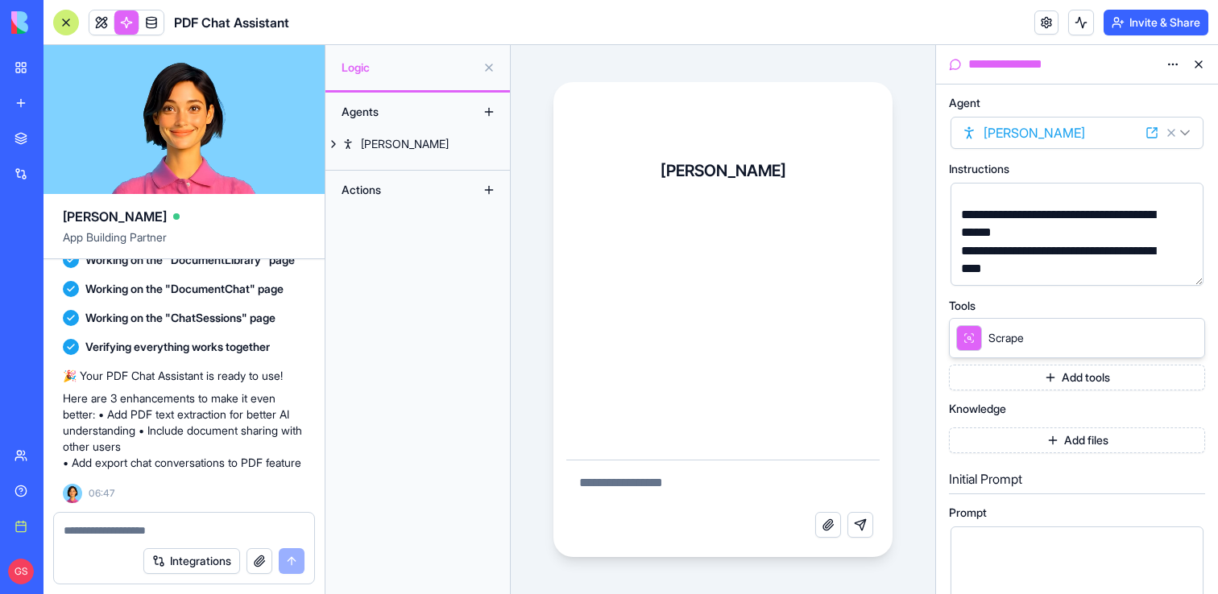
click at [29, 101] on link "New app" at bounding box center [37, 103] width 64 height 32
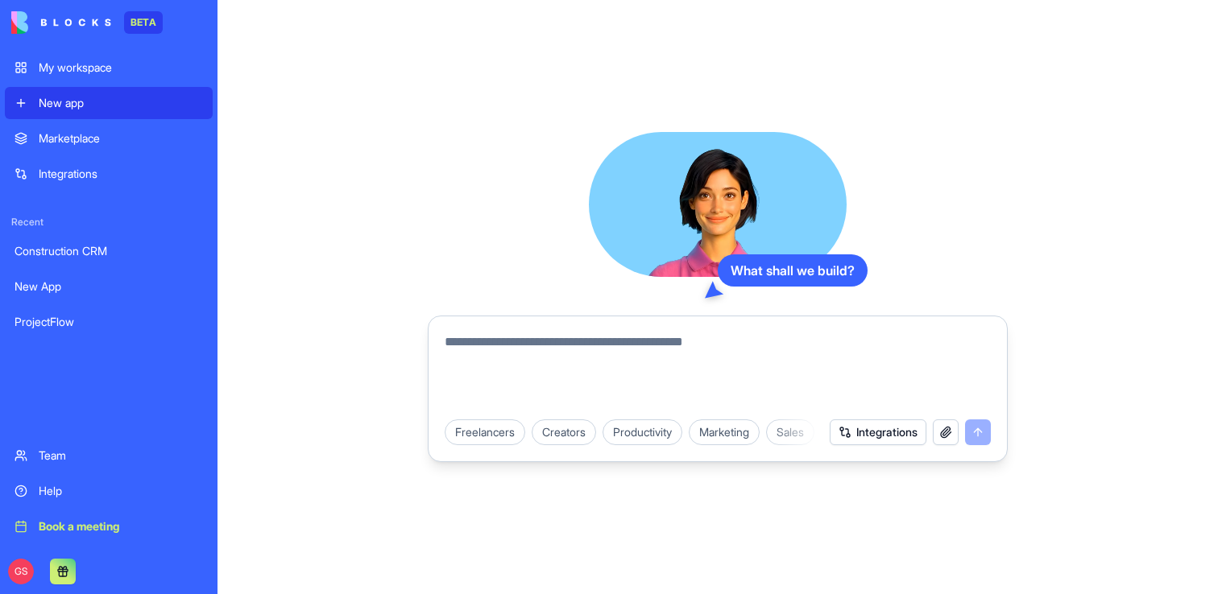
click at [583, 368] on textarea at bounding box center [718, 371] width 546 height 77
